Goal: Information Seeking & Learning: Learn about a topic

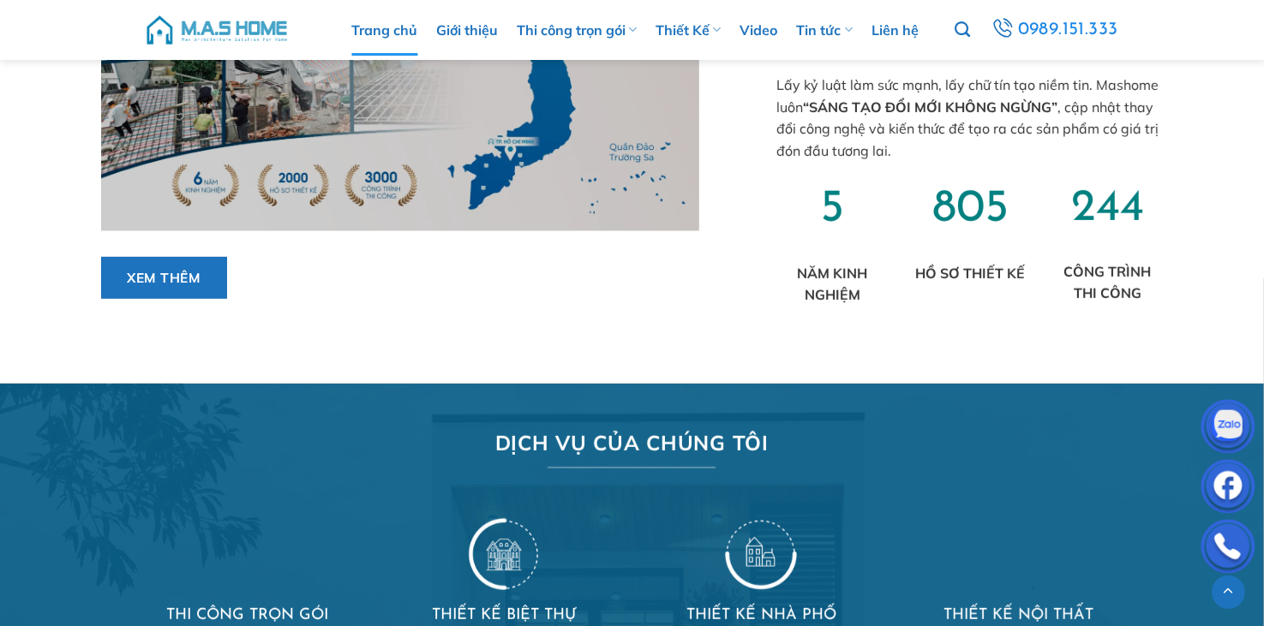
scroll to position [1199, 0]
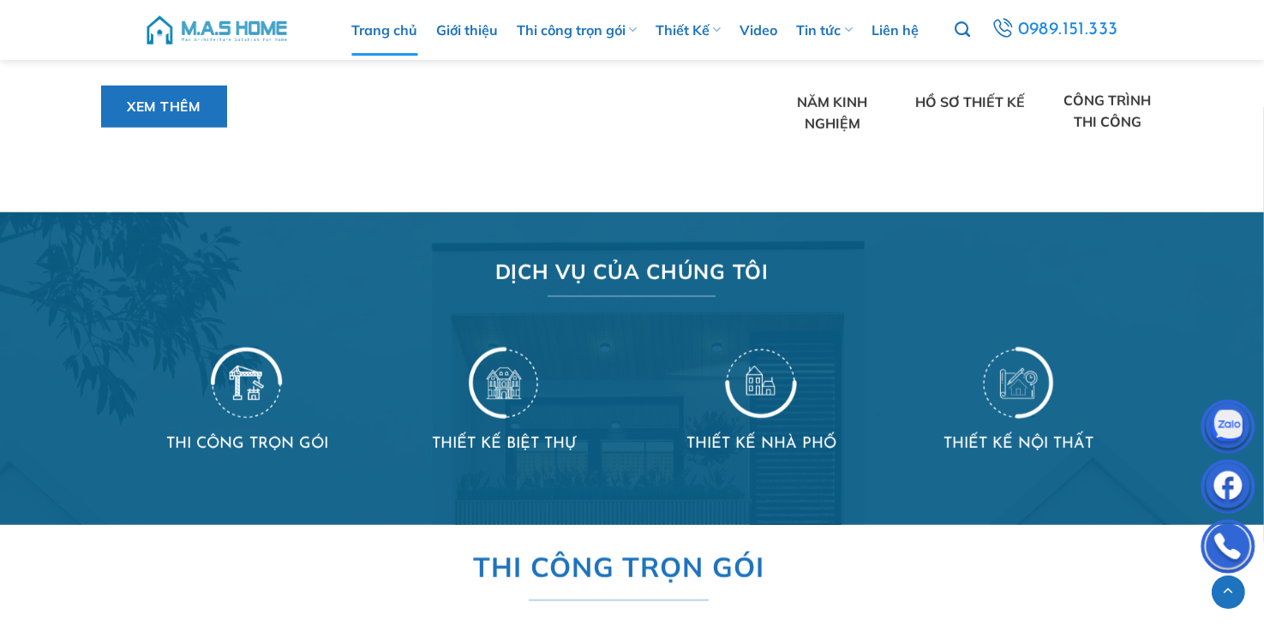
click at [758, 390] on img at bounding box center [761, 381] width 72 height 75
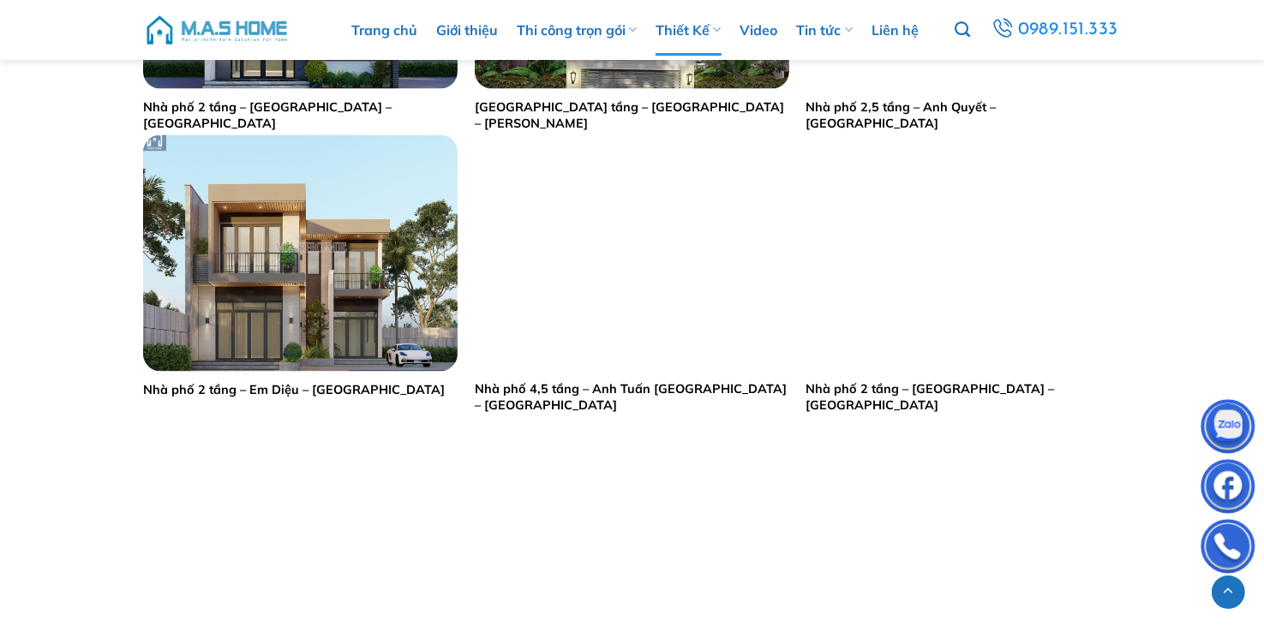
scroll to position [3598, 0]
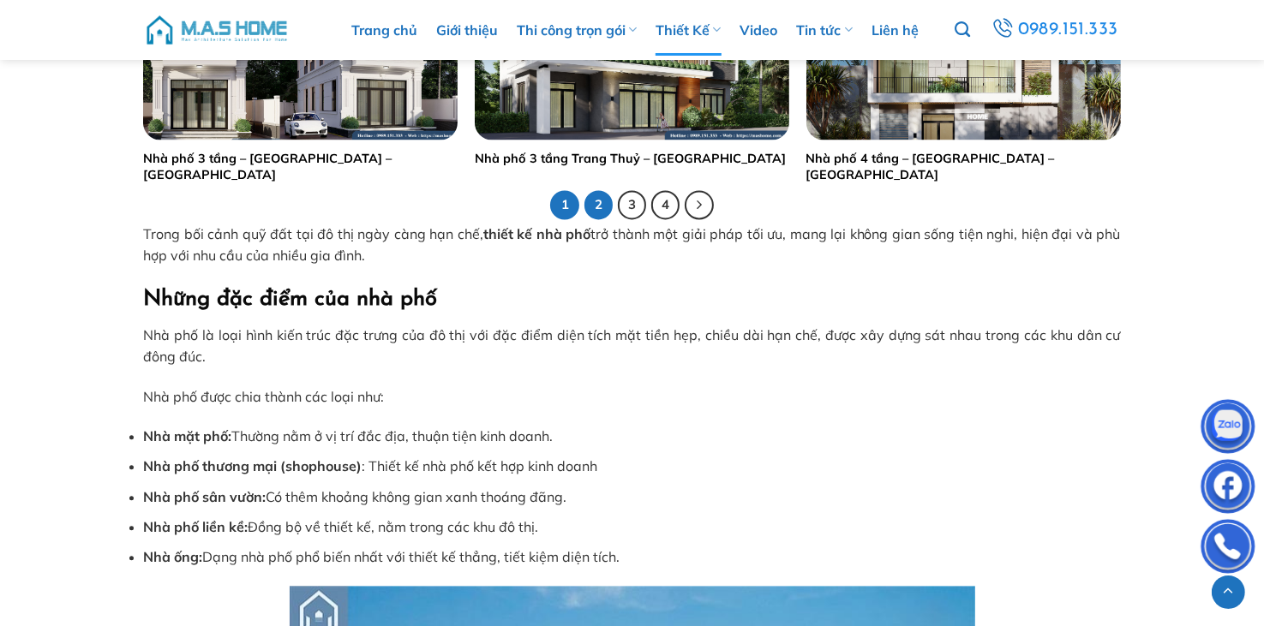
click at [599, 212] on link "2" at bounding box center [598, 204] width 29 height 29
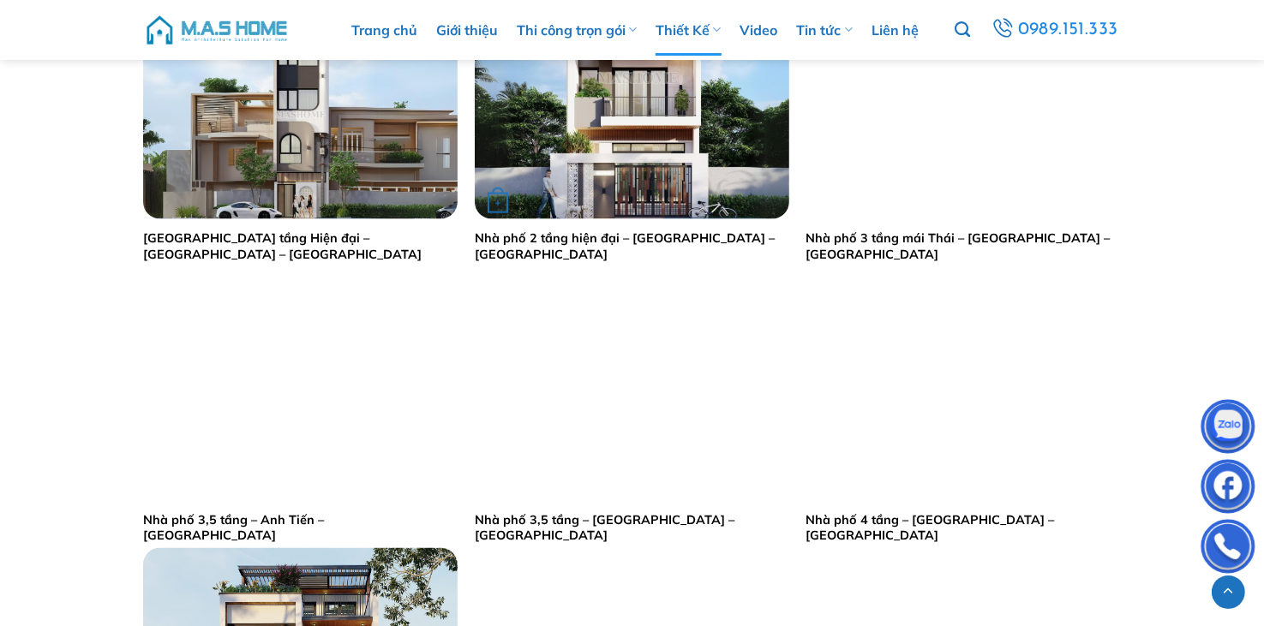
scroll to position [2827, 0]
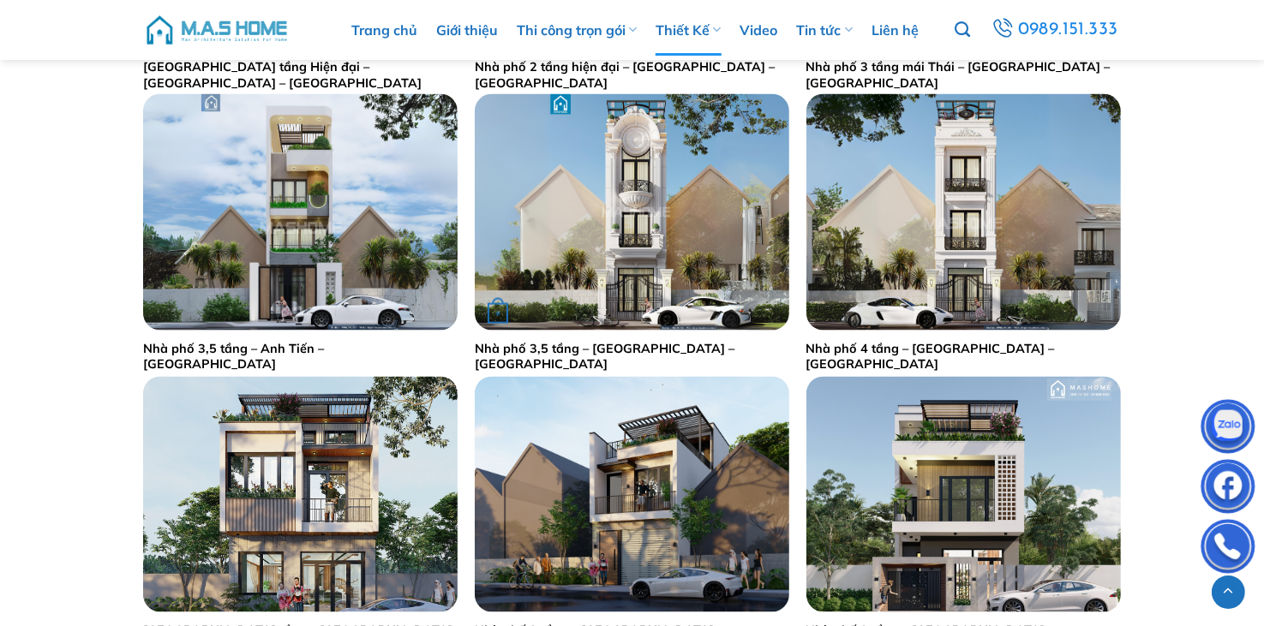
click at [604, 277] on img "Nhà phố 3,5 tầng - Anh Hiếu - Đan Phượng" at bounding box center [632, 212] width 314 height 236
click at [571, 212] on img "Nhà phố 3,5 tầng - Anh Hiếu - Đan Phượng" at bounding box center [632, 212] width 314 height 236
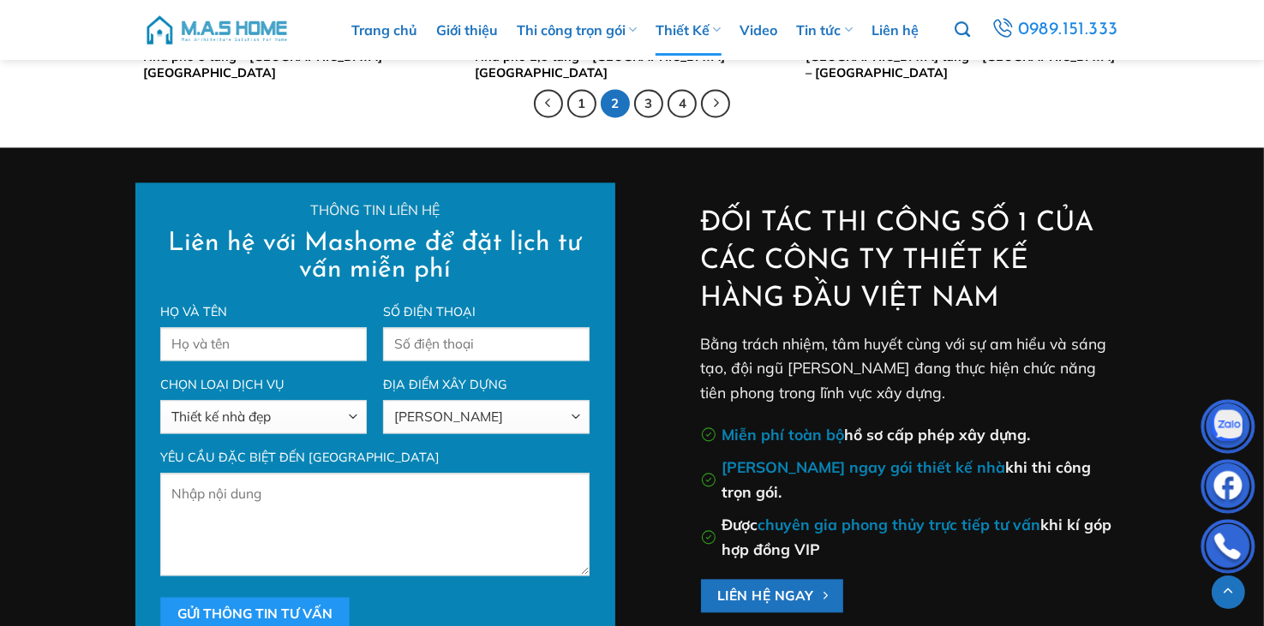
scroll to position [3513, 0]
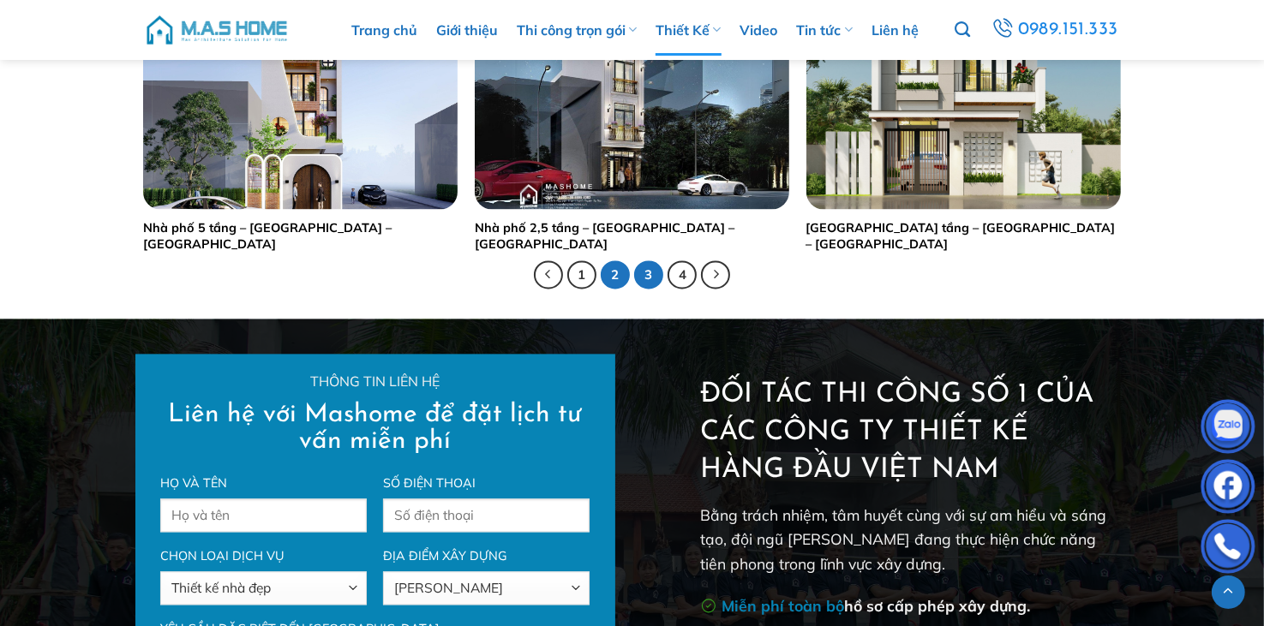
click at [647, 278] on link "3" at bounding box center [648, 274] width 29 height 29
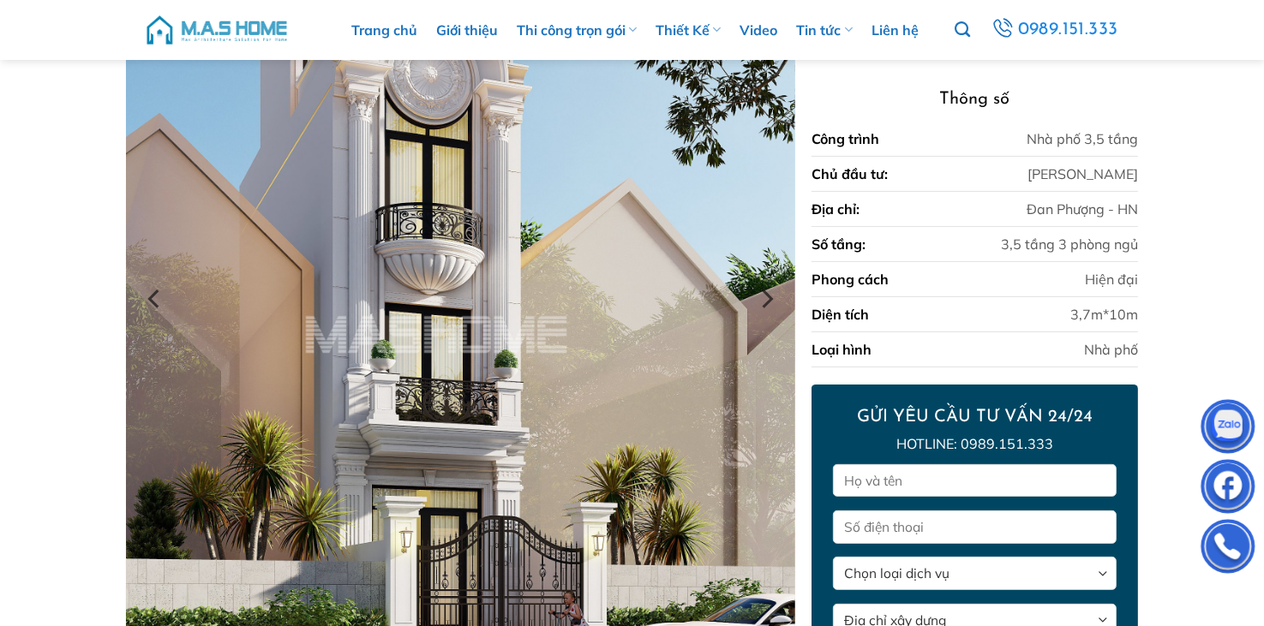
scroll to position [208, 0]
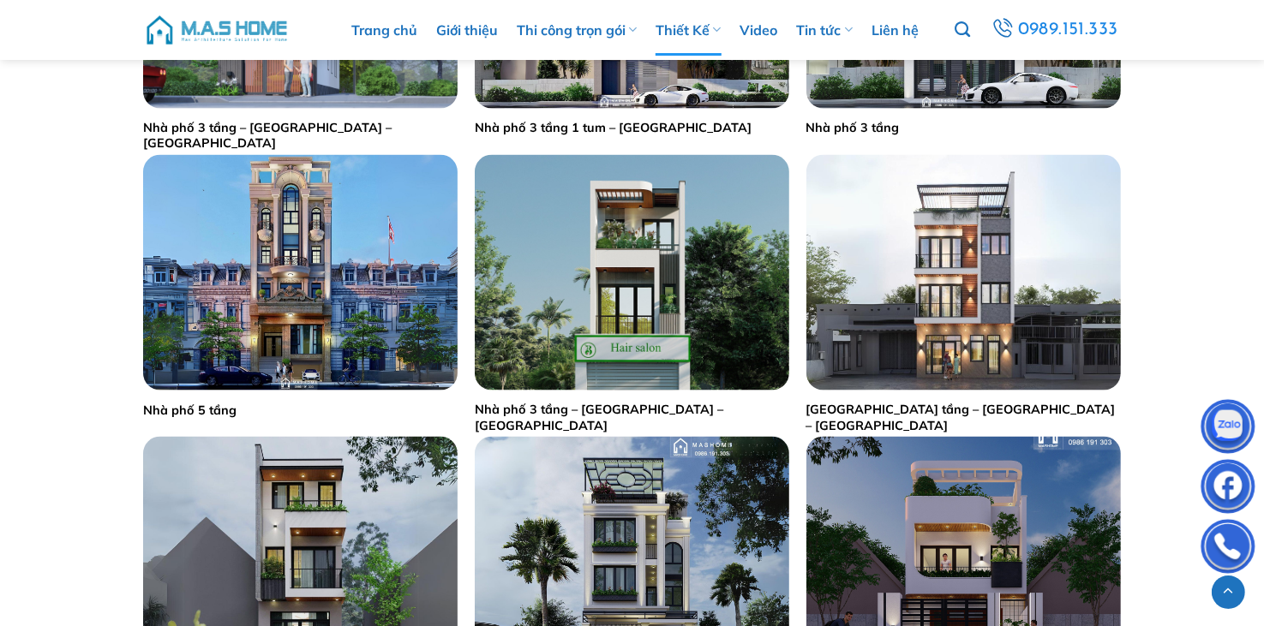
scroll to position [2227, 0]
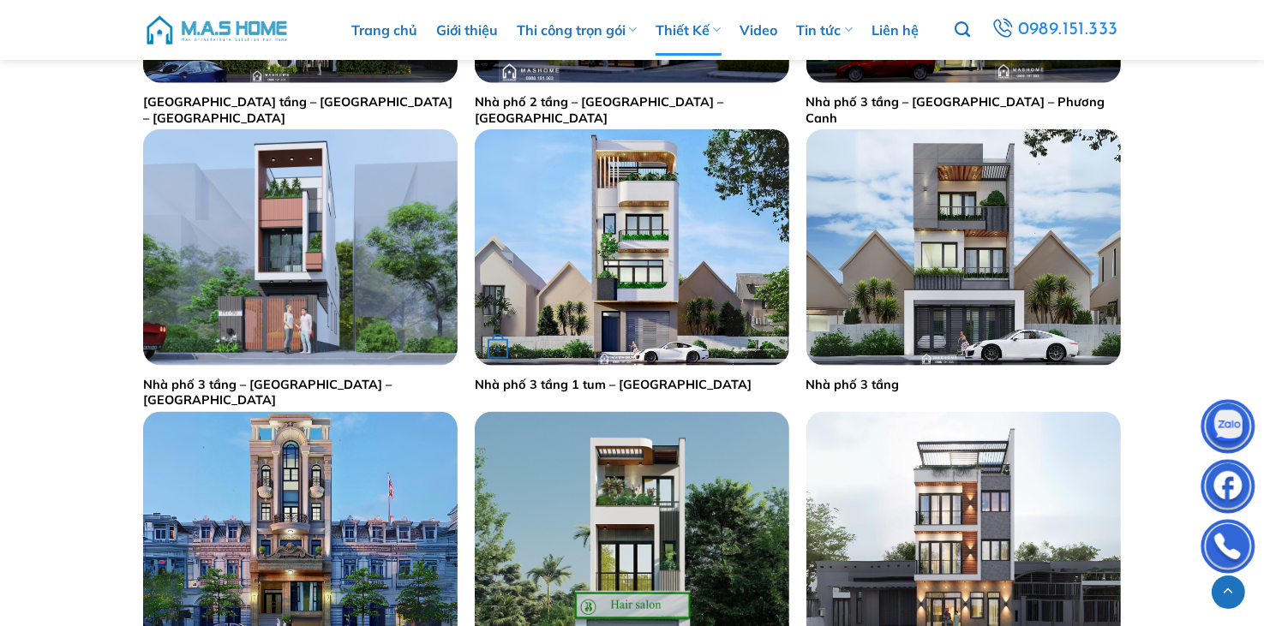
click at [669, 270] on img "Nhà phố 3 tầng 1 tum - Tuyên Quang" at bounding box center [632, 247] width 314 height 236
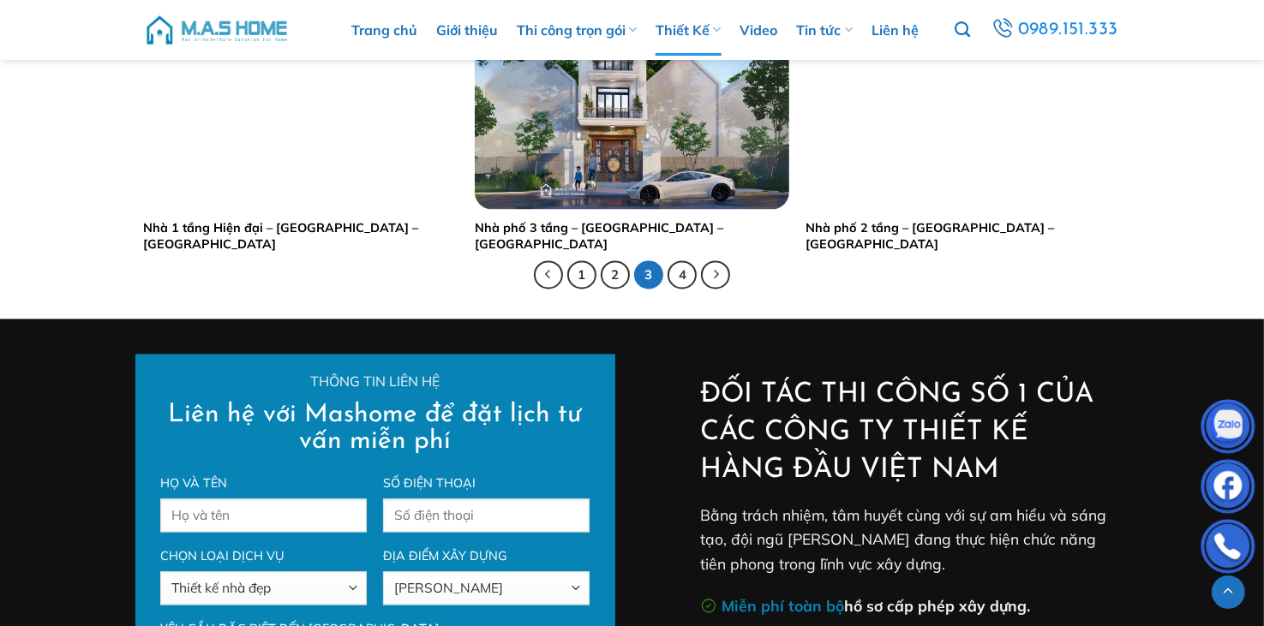
scroll to position [3598, 0]
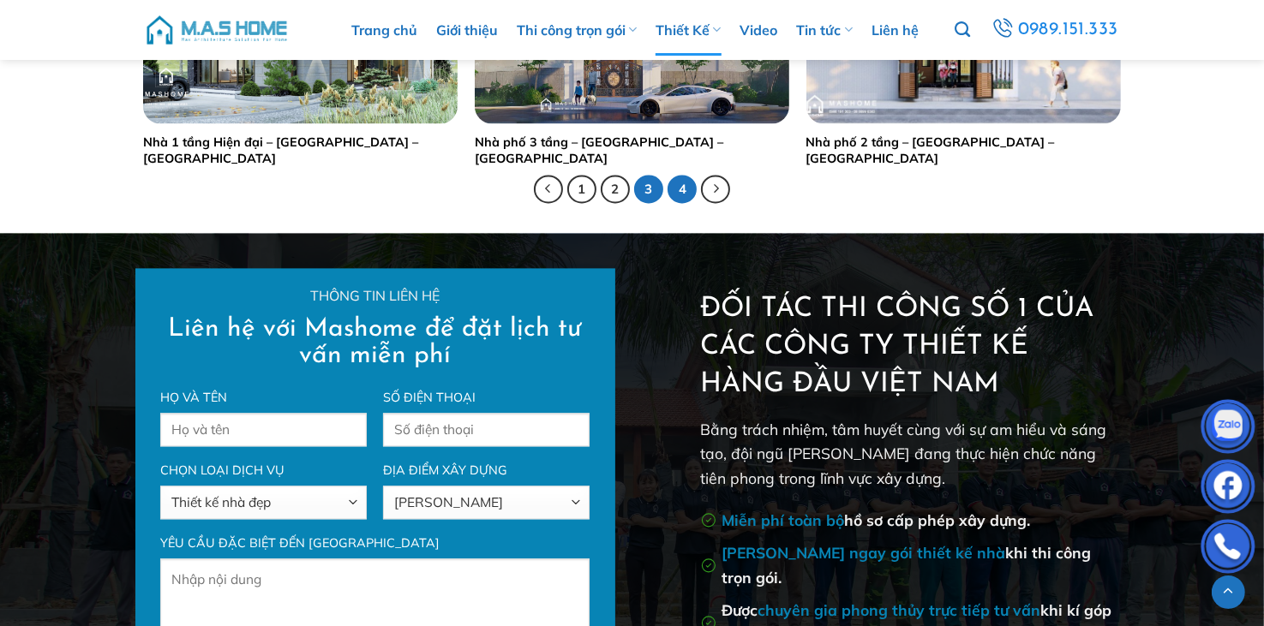
click at [687, 191] on link "4" at bounding box center [681, 189] width 29 height 29
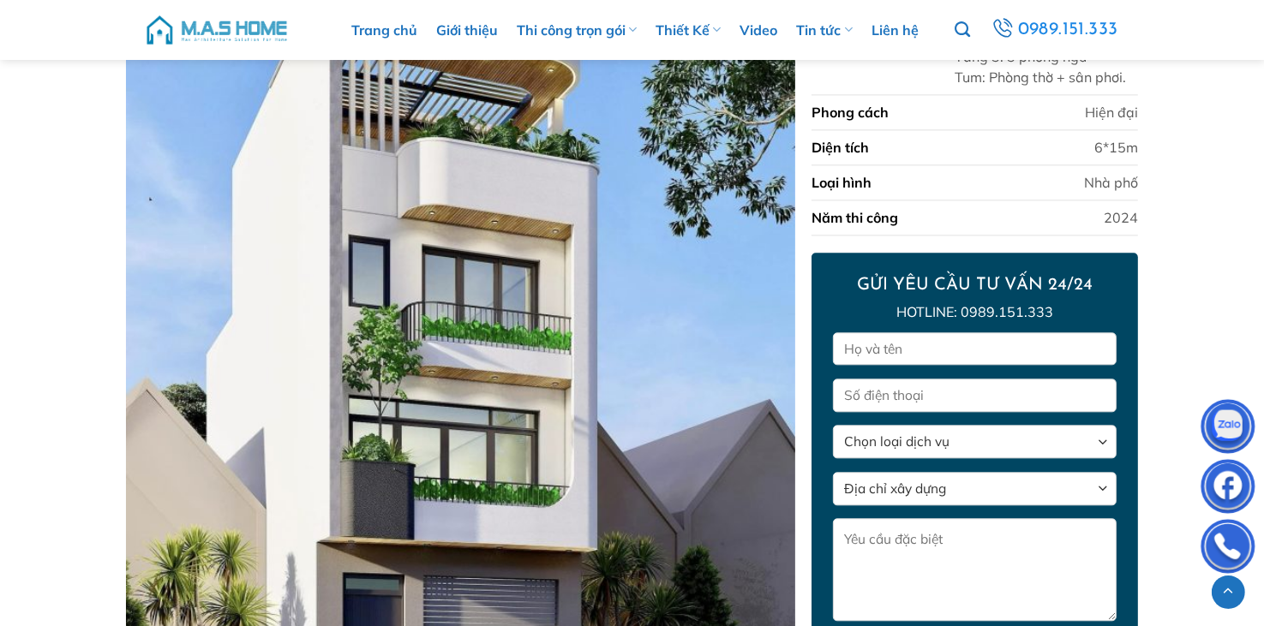
scroll to position [4482, 0]
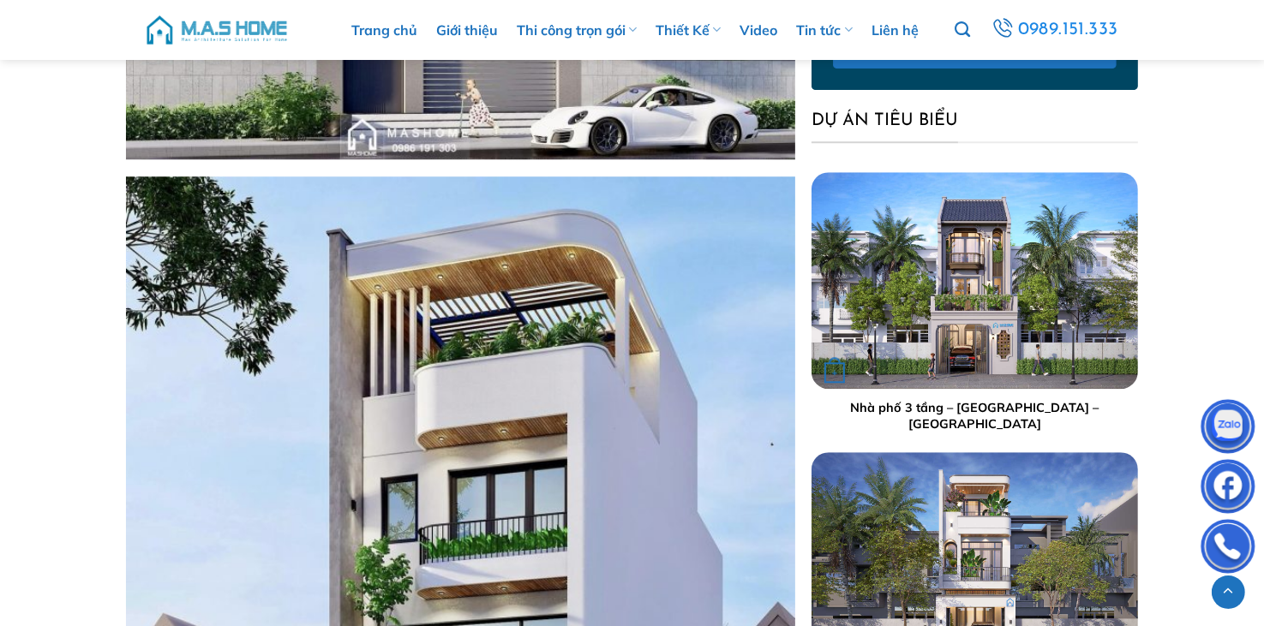
click at [924, 380] on img "Nhà phố 3 tầng - Anh Bình - Hoà Bình" at bounding box center [974, 280] width 326 height 218
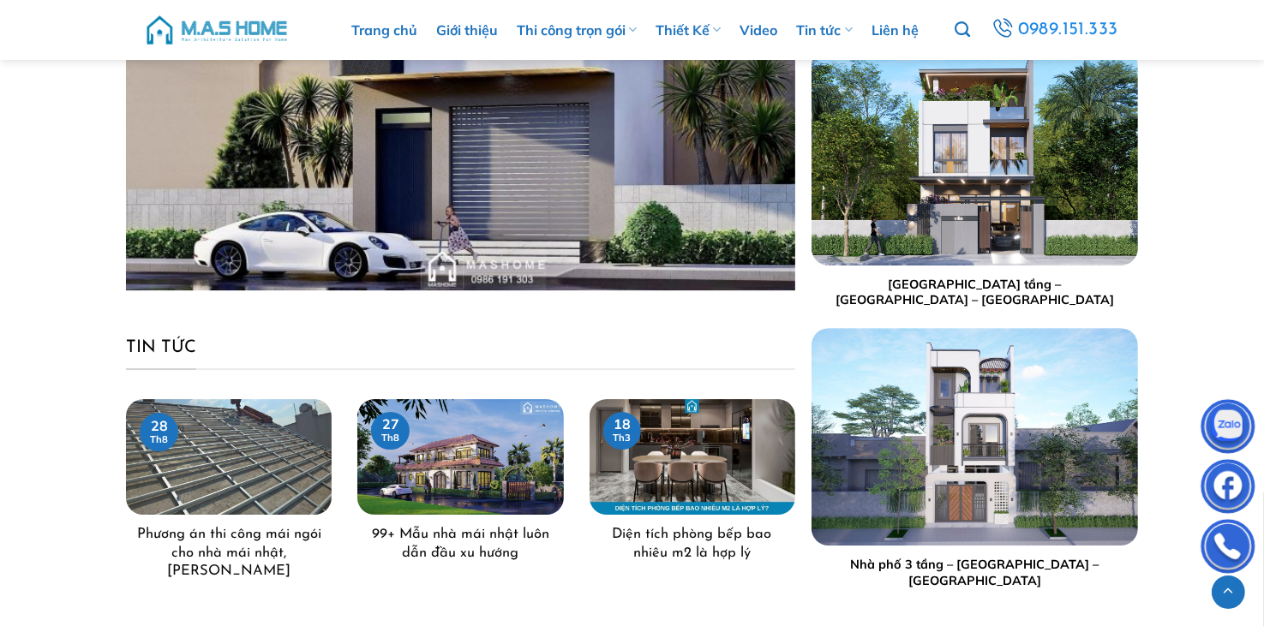
scroll to position [4653, 0]
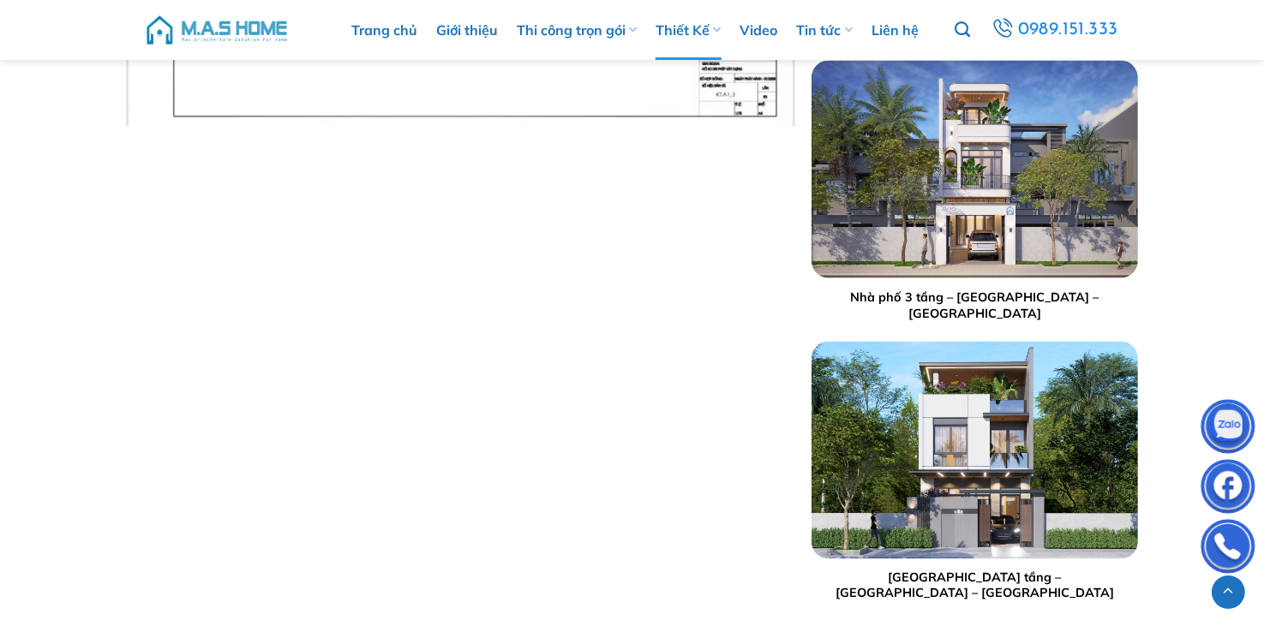
scroll to position [2926, 0]
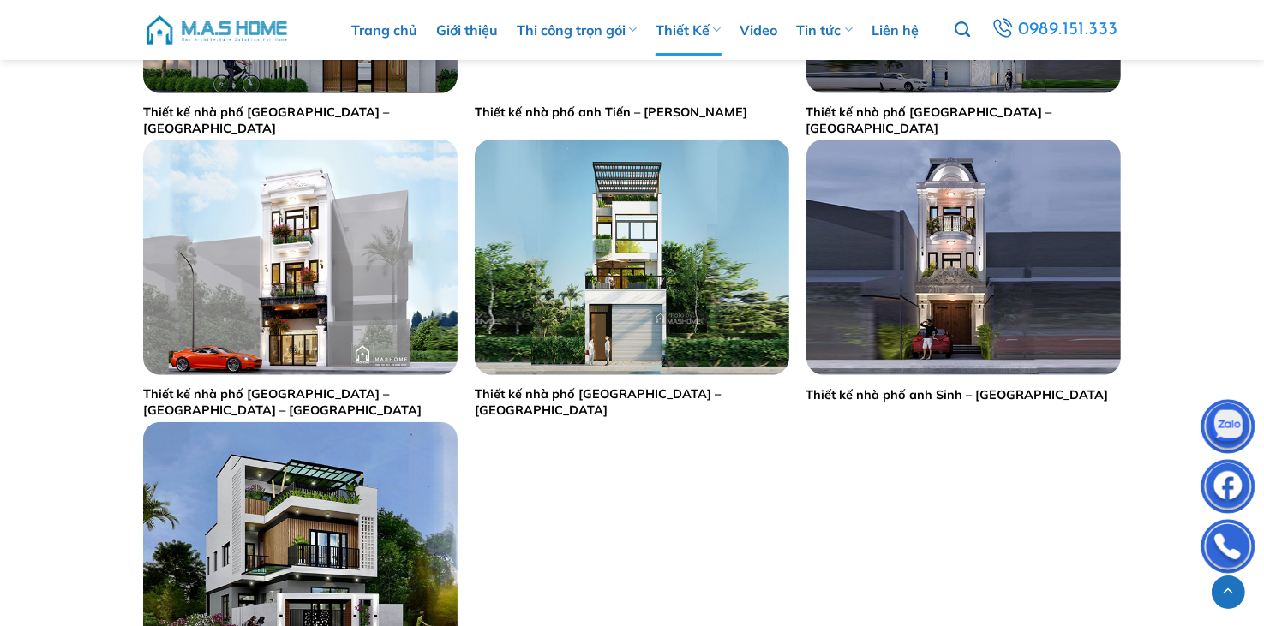
scroll to position [1285, 0]
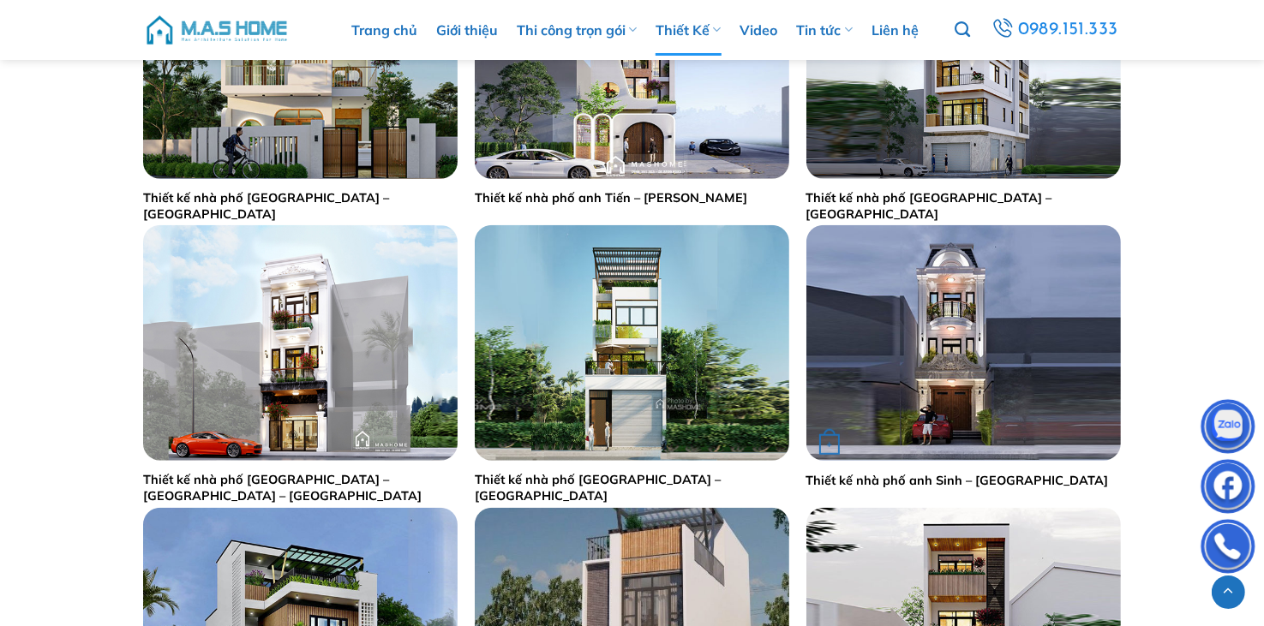
click at [900, 362] on img "Thiết kế nhà phố anh Sinh - Nam Định" at bounding box center [963, 343] width 314 height 236
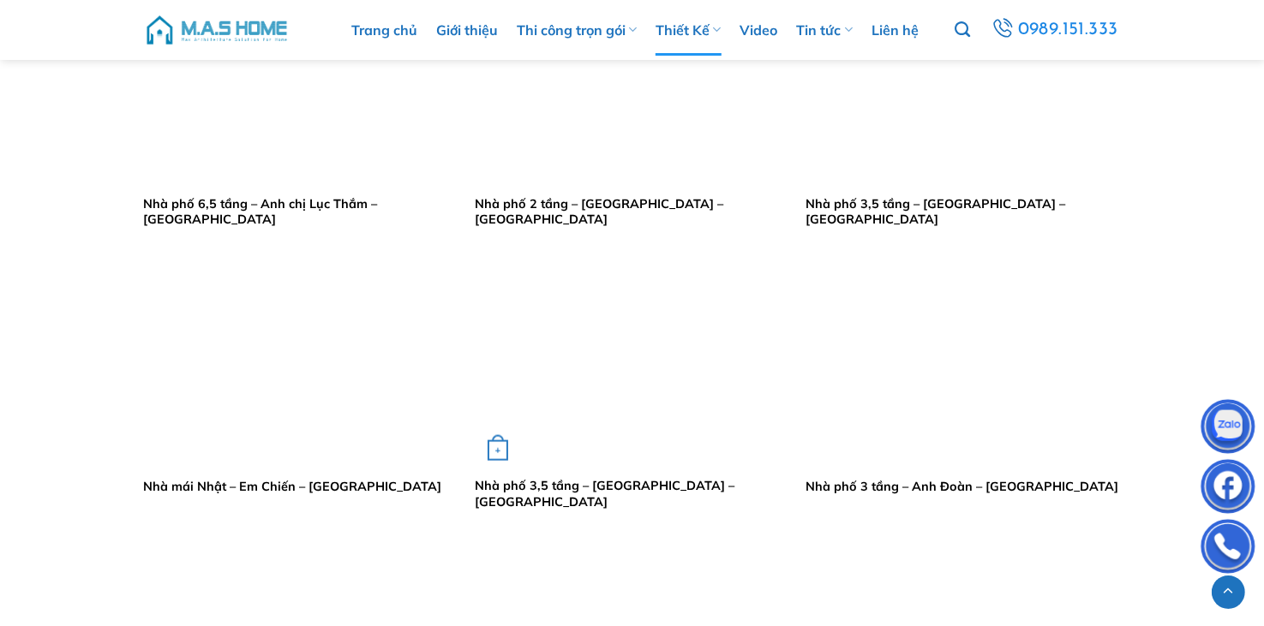
scroll to position [2056, 0]
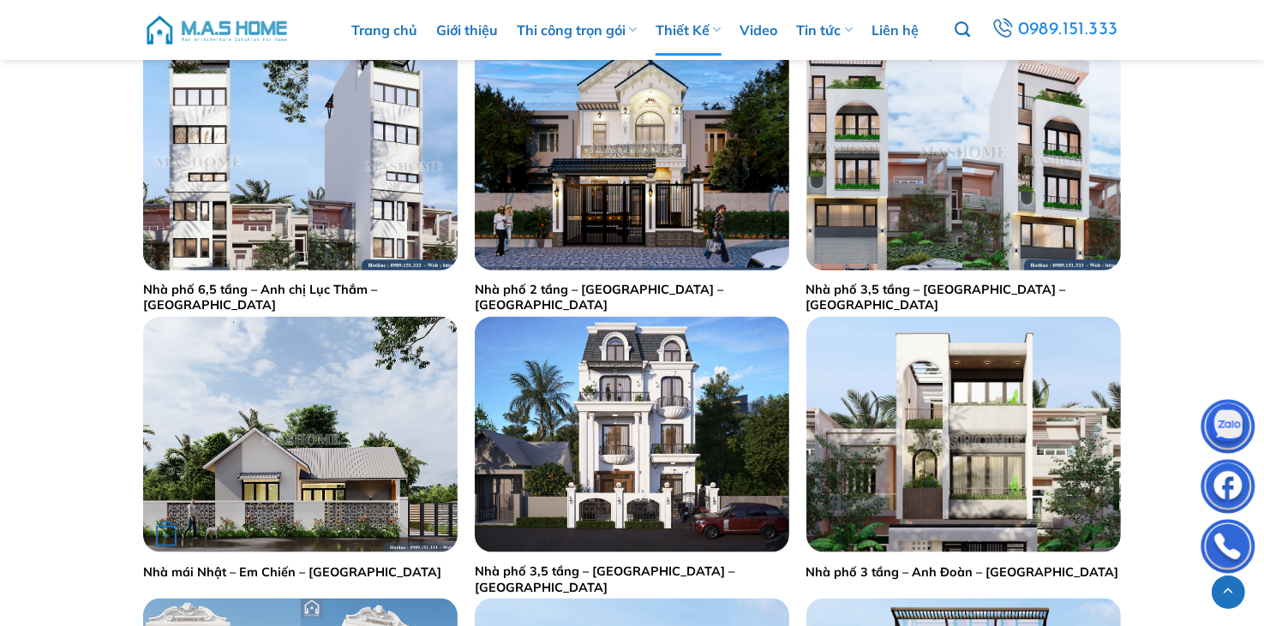
click at [272, 438] on img "Nhà mái Nhật - Em Chiến - Thái Bình" at bounding box center [300, 435] width 314 height 236
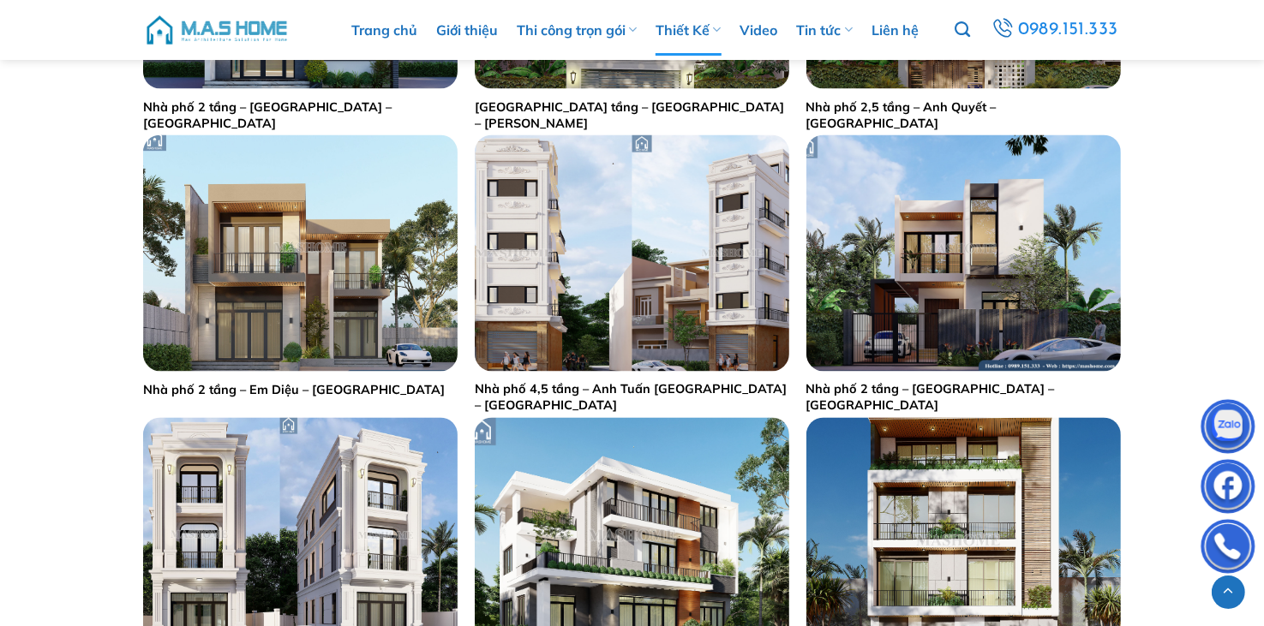
scroll to position [2742, 0]
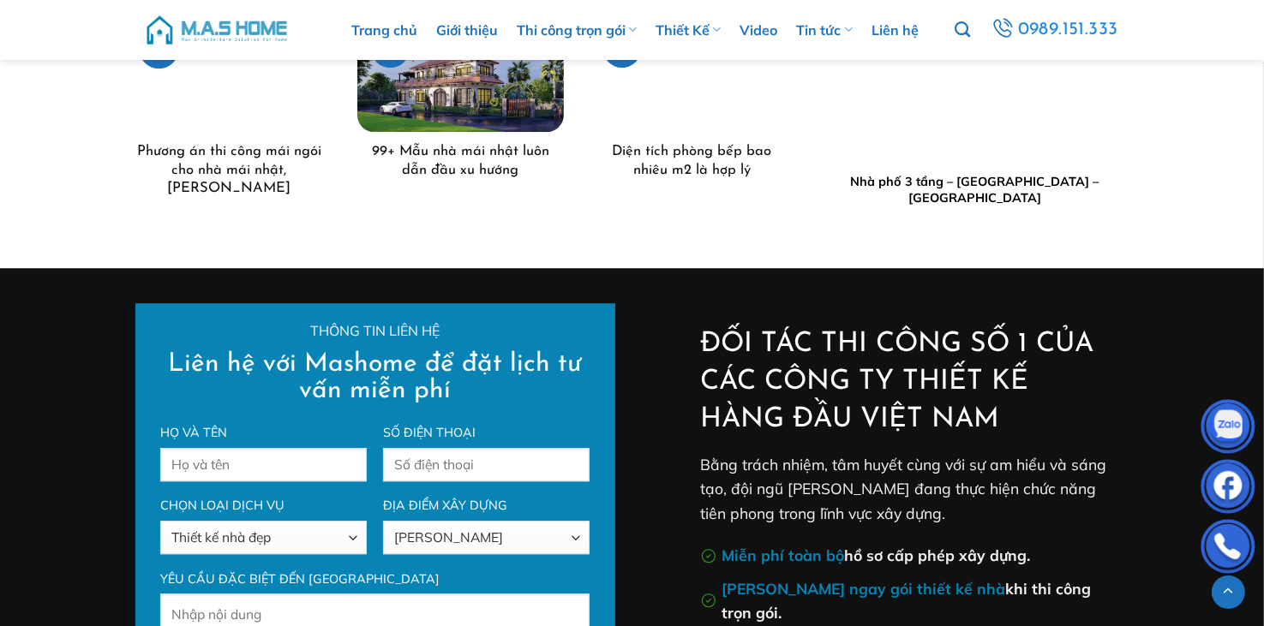
scroll to position [4166, 0]
